Goal: Task Accomplishment & Management: Manage account settings

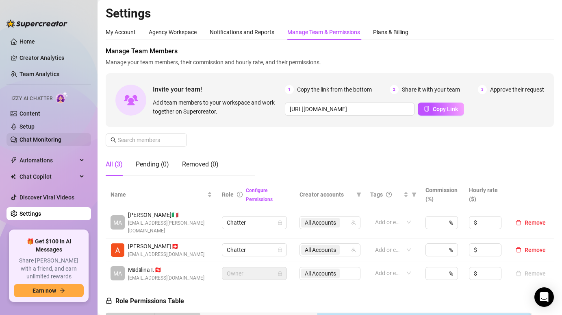
click at [26, 143] on link "Chat Monitoring" at bounding box center [41, 139] width 42 height 7
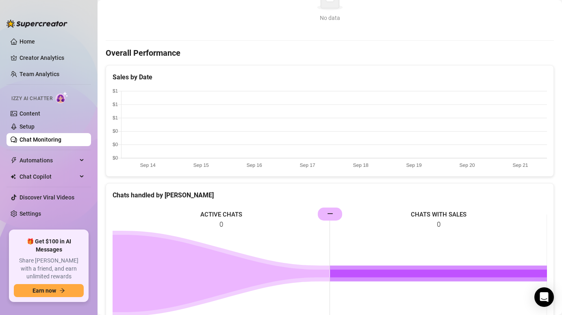
scroll to position [299, 0]
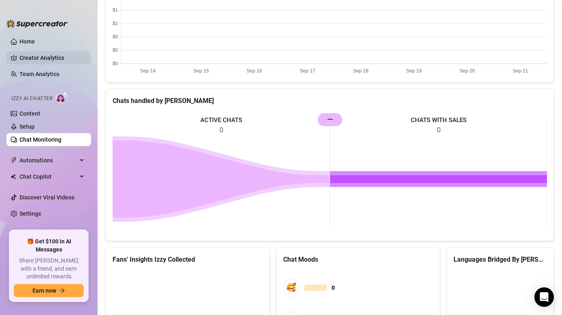
click at [56, 56] on link "Creator Analytics" at bounding box center [52, 57] width 65 height 13
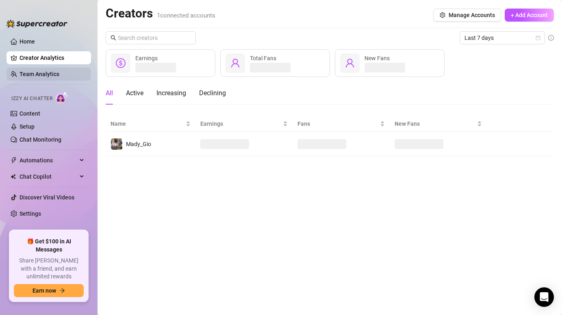
click at [52, 71] on link "Team Analytics" at bounding box center [40, 74] width 40 height 7
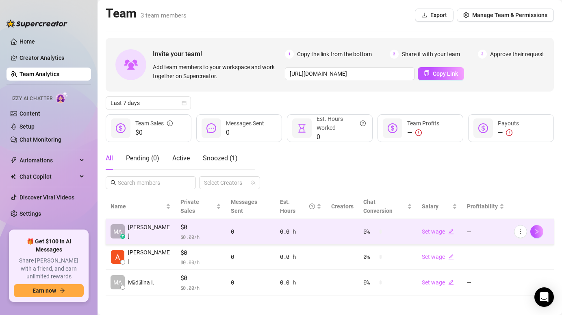
click at [353, 222] on td at bounding box center [343, 232] width 32 height 26
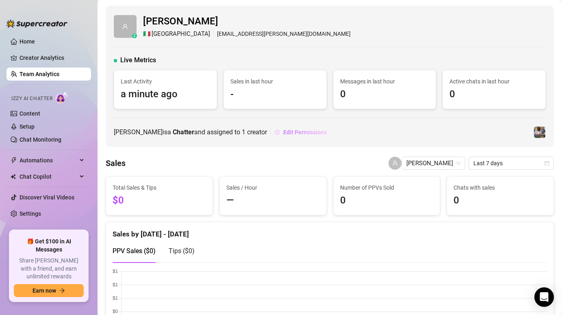
click at [289, 130] on span "Edit Permissions" at bounding box center [305, 132] width 44 height 7
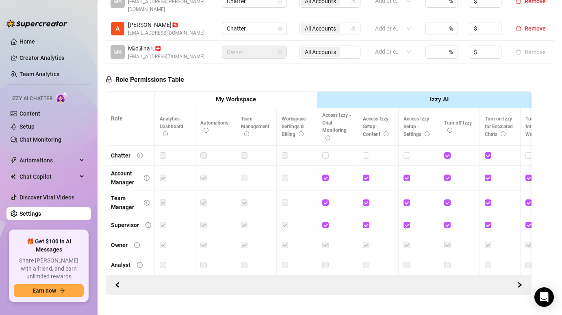
scroll to position [228, 0]
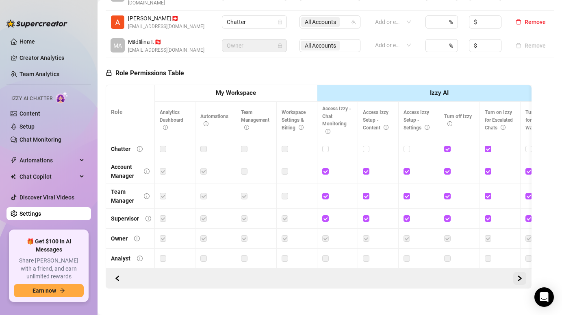
click at [521, 276] on icon "right" at bounding box center [520, 278] width 3 height 5
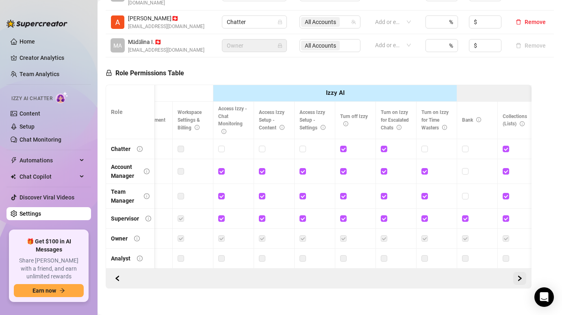
scroll to position [0, 122]
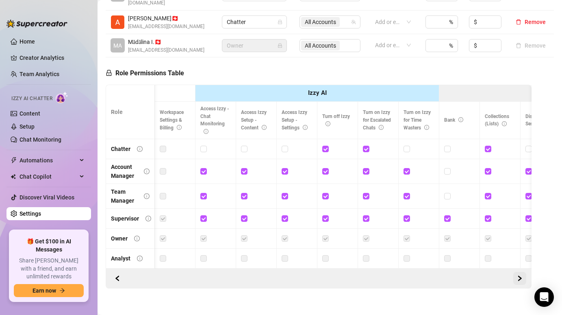
click at [521, 276] on icon "right" at bounding box center [520, 278] width 3 height 5
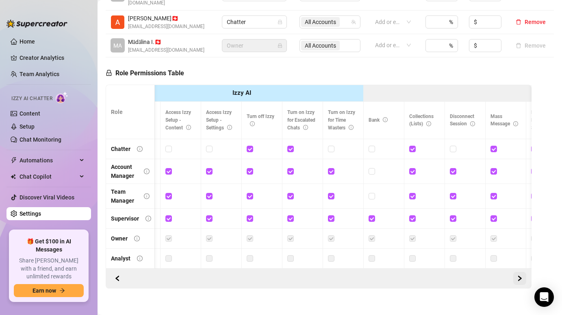
scroll to position [0, 244]
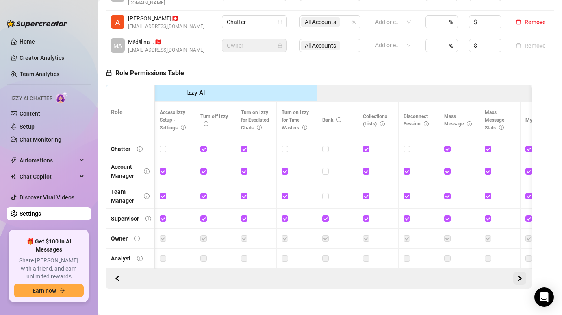
click at [521, 276] on icon "right" at bounding box center [520, 278] width 3 height 5
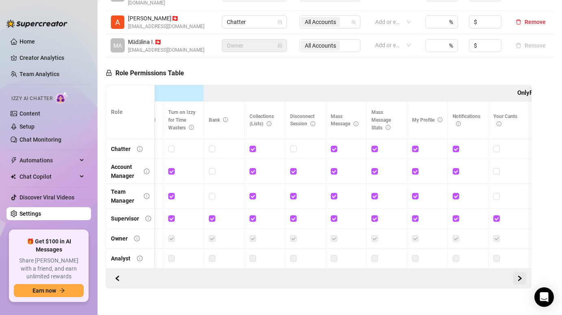
scroll to position [0, 366]
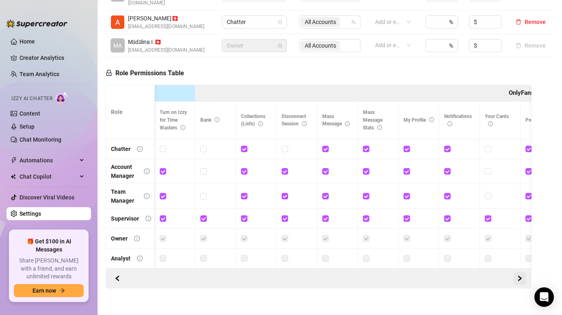
click at [521, 276] on icon "right" at bounding box center [520, 278] width 3 height 5
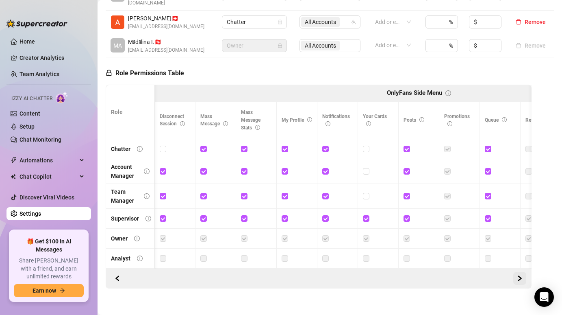
click at [521, 276] on icon "right" at bounding box center [520, 278] width 3 height 5
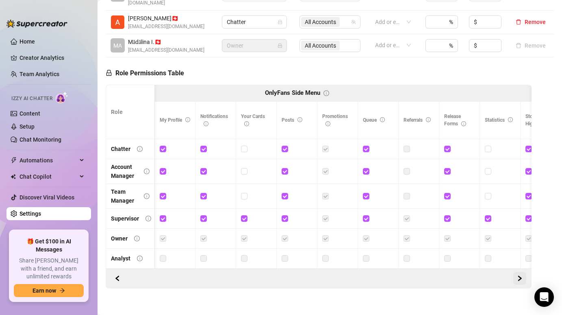
click at [521, 276] on icon "right" at bounding box center [520, 278] width 3 height 5
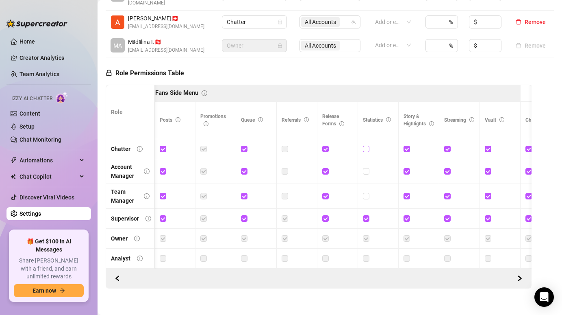
click at [363, 144] on label at bounding box center [366, 148] width 7 height 9
click at [363, 146] on input "checkbox" at bounding box center [366, 149] width 6 height 6
checkbox input "true"
click at [225, 70] on span "Save Permissions" at bounding box center [226, 73] width 46 height 7
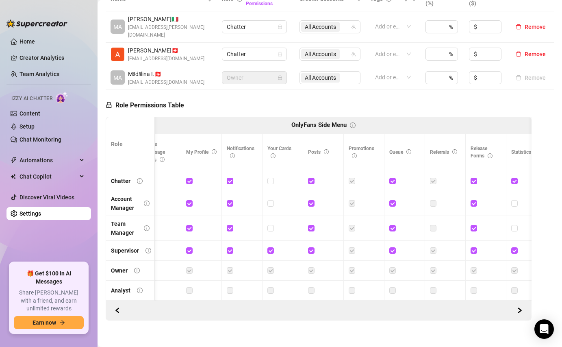
scroll to position [0, 583]
